Goal: Navigation & Orientation: Find specific page/section

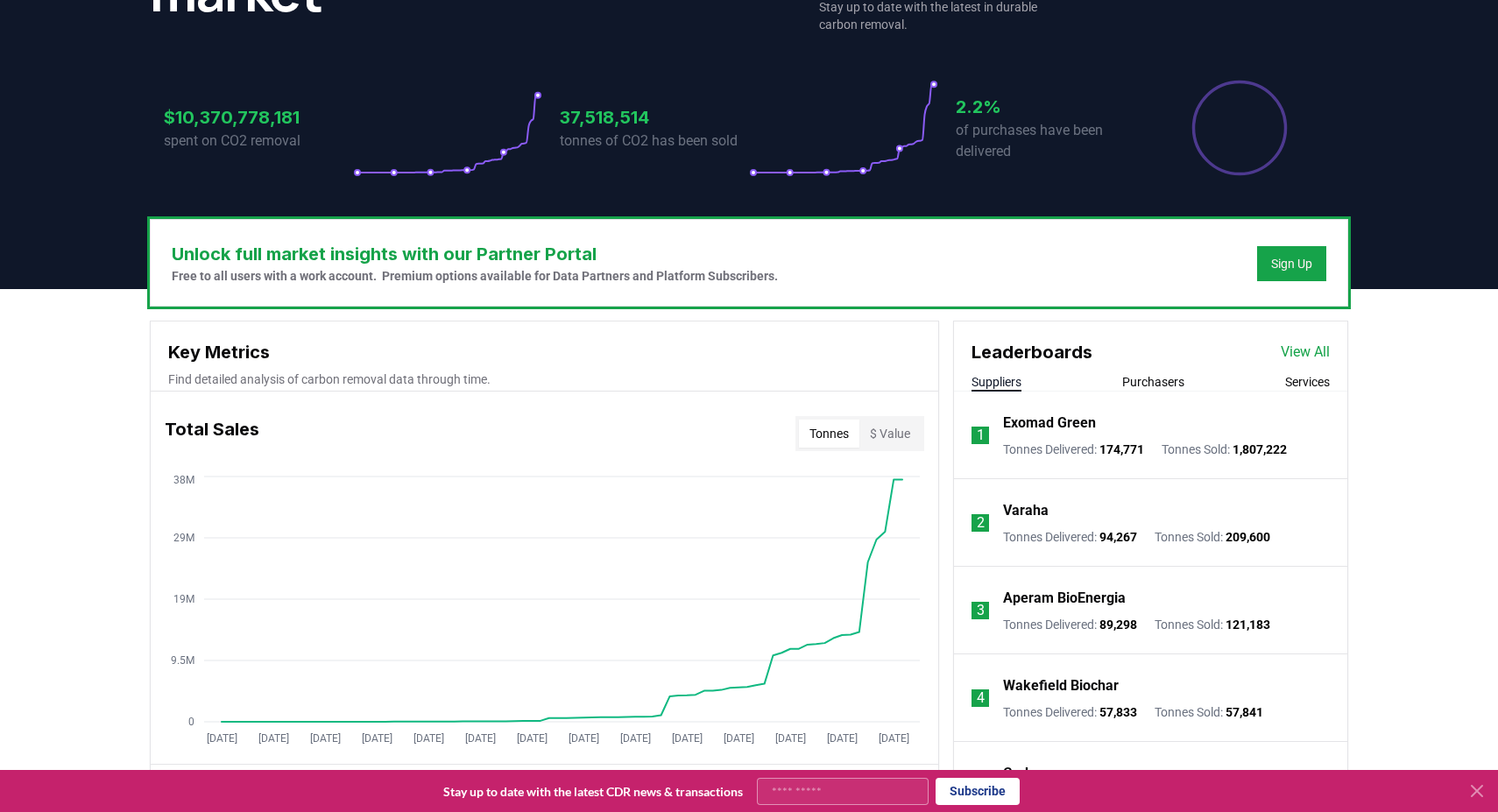
scroll to position [642, 0]
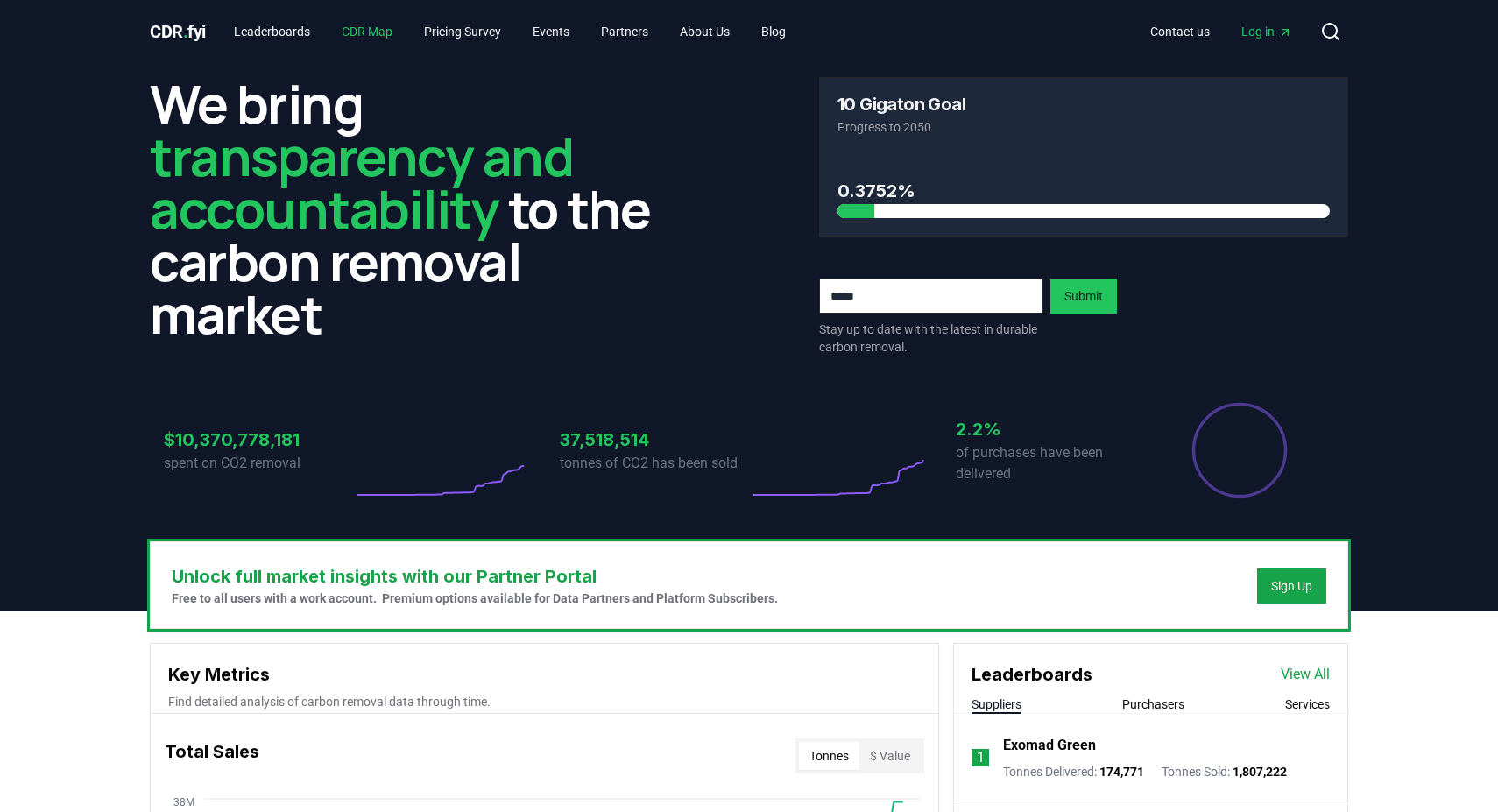
click at [387, 27] on link "CDR Map" at bounding box center [366, 32] width 79 height 32
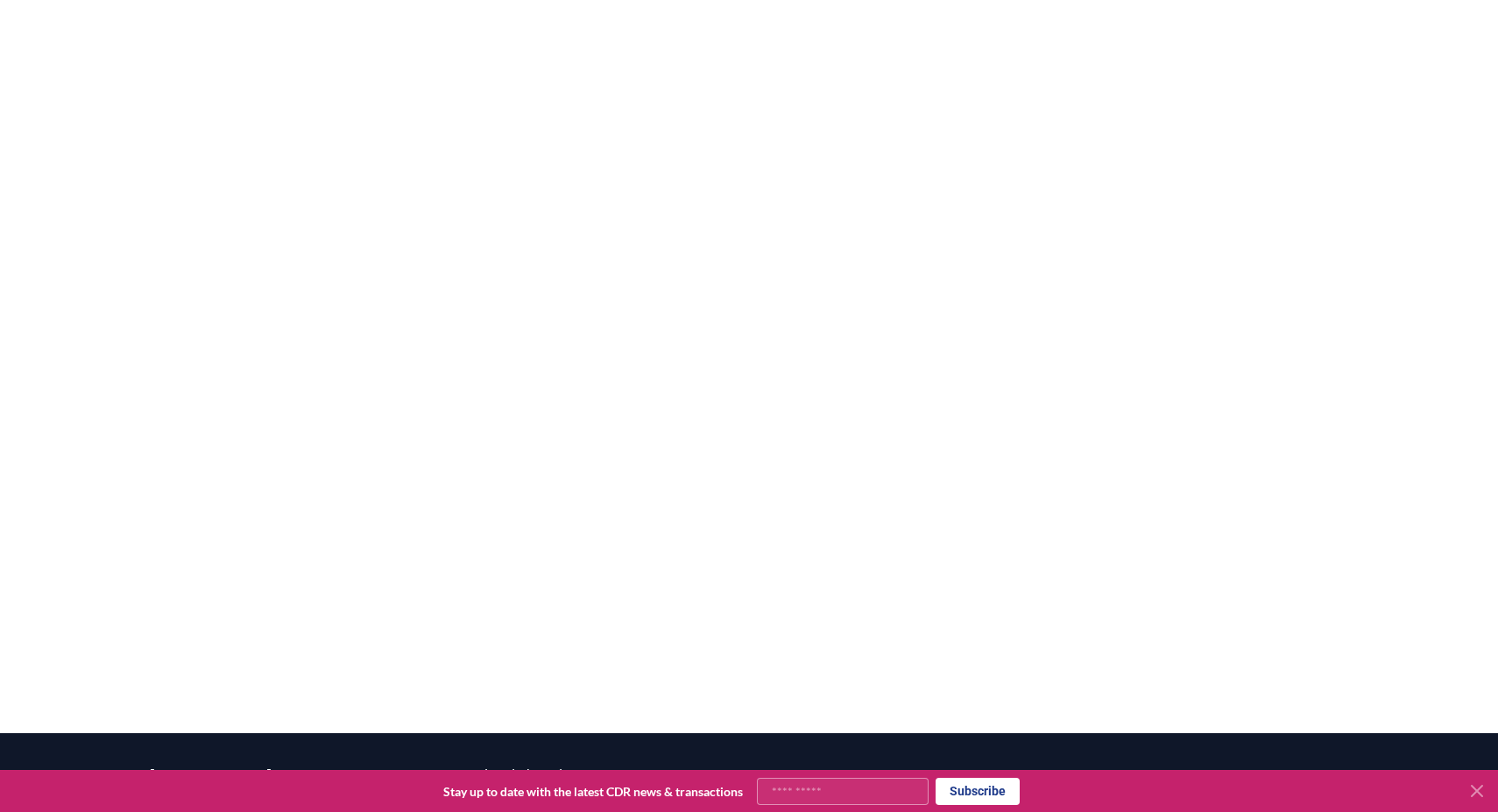
scroll to position [515, 0]
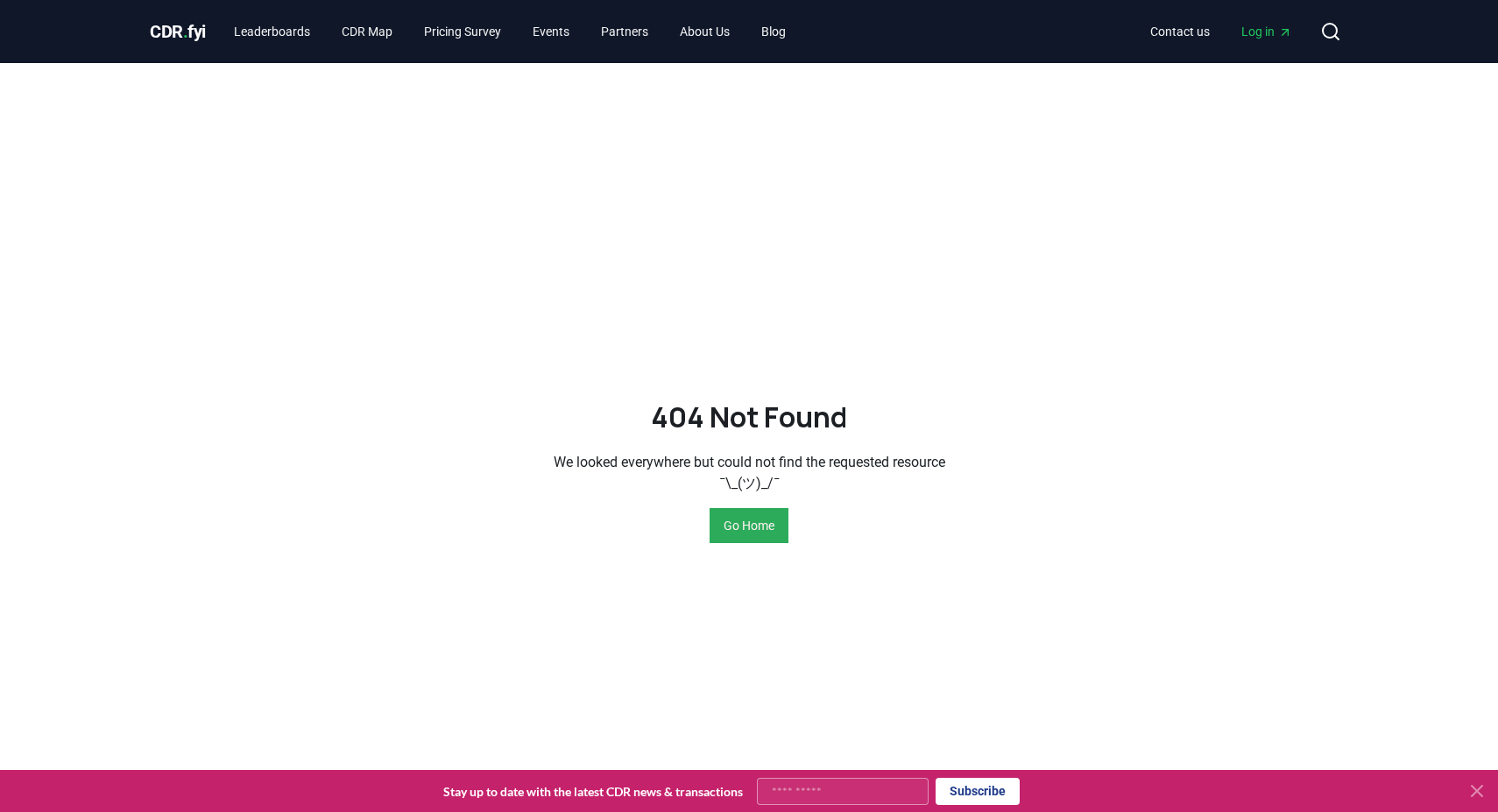
click at [756, 532] on button "Go Home" at bounding box center [749, 525] width 79 height 35
